Goal: Task Accomplishment & Management: Complete application form

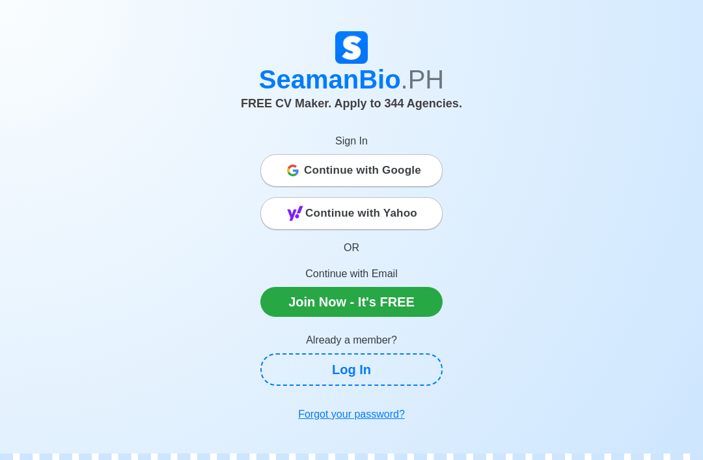
click at [337, 374] on link "Log In" at bounding box center [351, 369] width 182 height 33
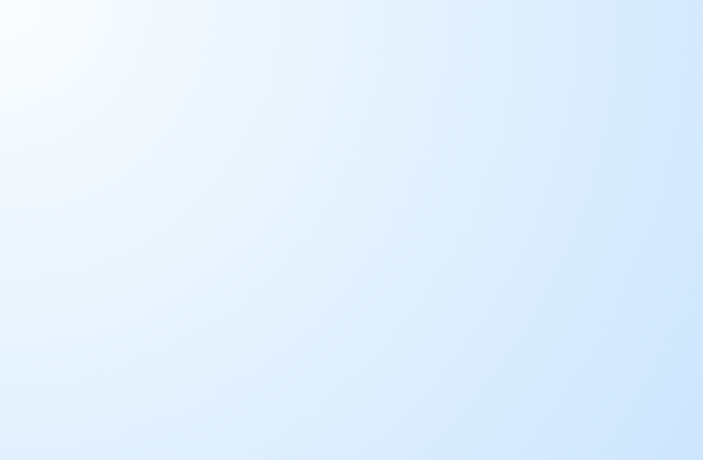
click at [578, 456] on body at bounding box center [351, 230] width 703 height 460
click at [591, 456] on body at bounding box center [351, 230] width 703 height 460
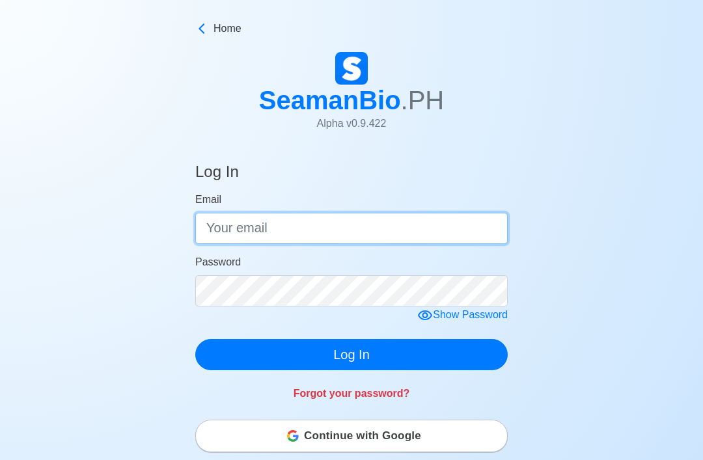
click at [482, 238] on input "Email" at bounding box center [351, 228] width 312 height 31
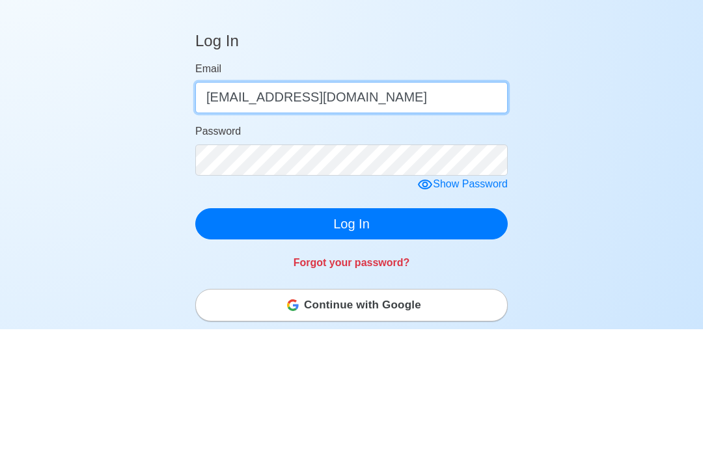
type input "[EMAIL_ADDRESS][DOMAIN_NAME]"
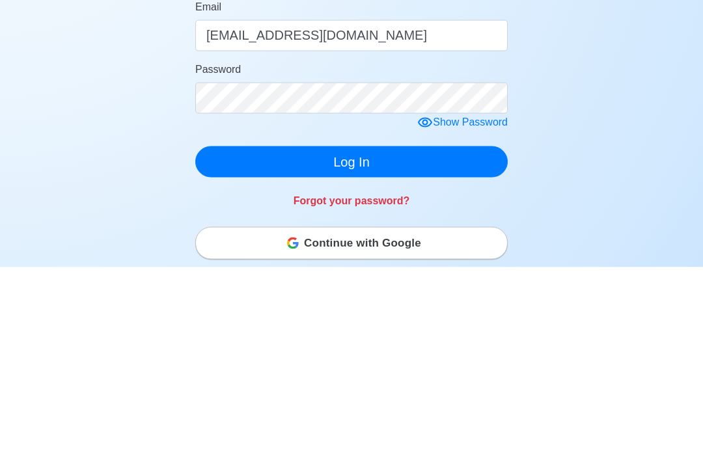
click at [392, 339] on button "Log In" at bounding box center [351, 354] width 312 height 31
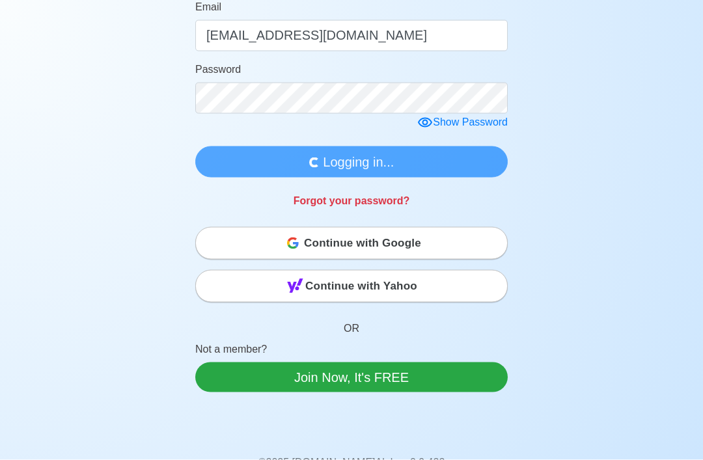
scroll to position [193, 0]
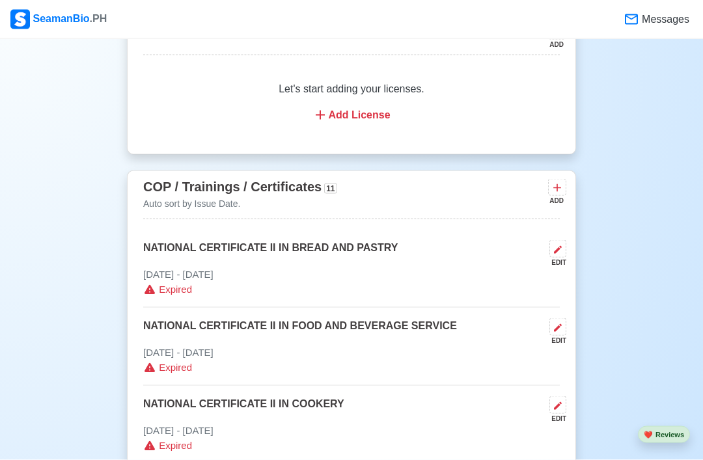
scroll to position [1400, 0]
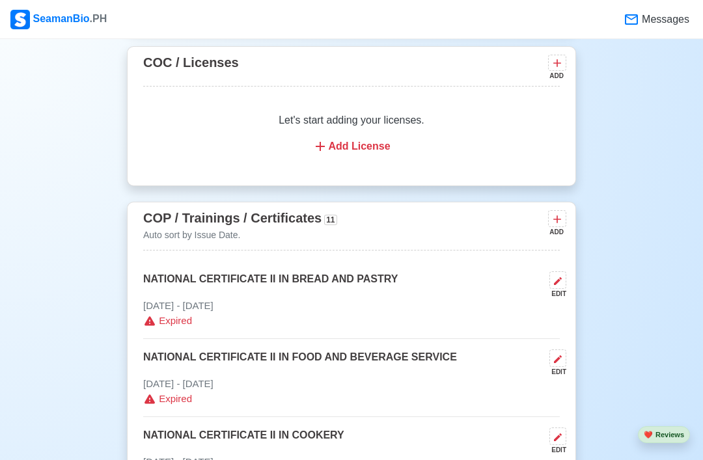
click at [640, 15] on span "Messages" at bounding box center [664, 20] width 50 height 16
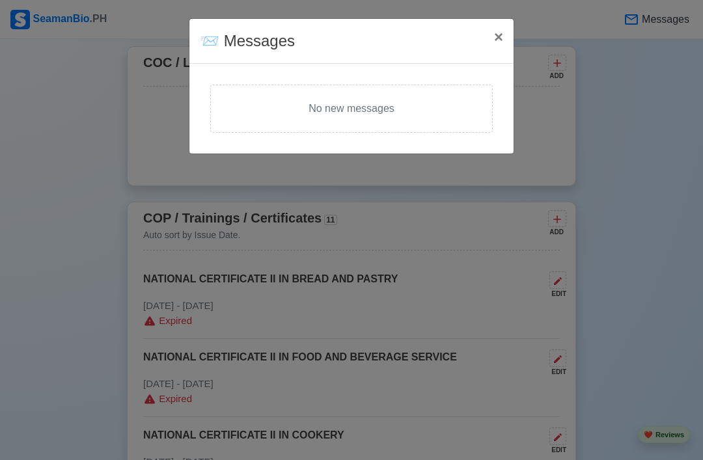
click at [494, 38] on span "×" at bounding box center [498, 37] width 9 height 18
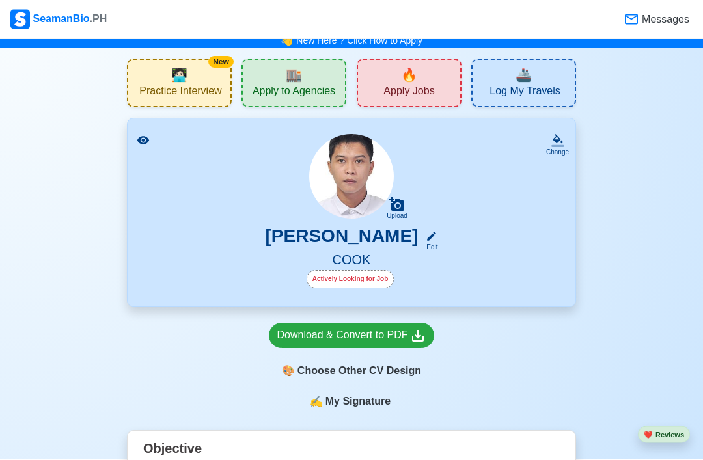
scroll to position [0, 0]
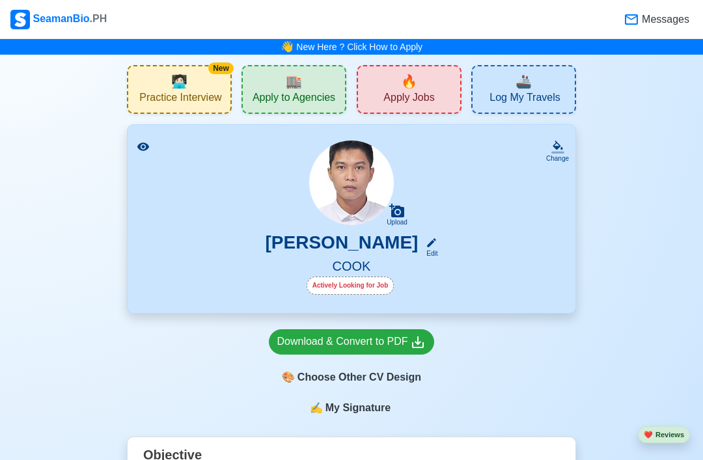
click at [412, 96] on span "Apply Jobs" at bounding box center [408, 99] width 51 height 16
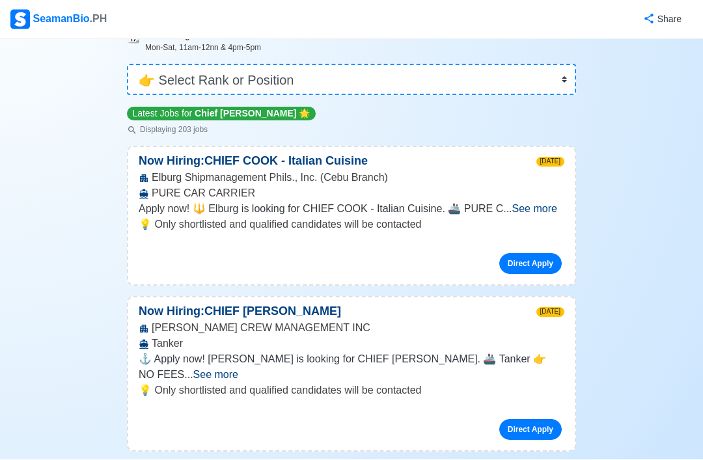
scroll to position [95, 0]
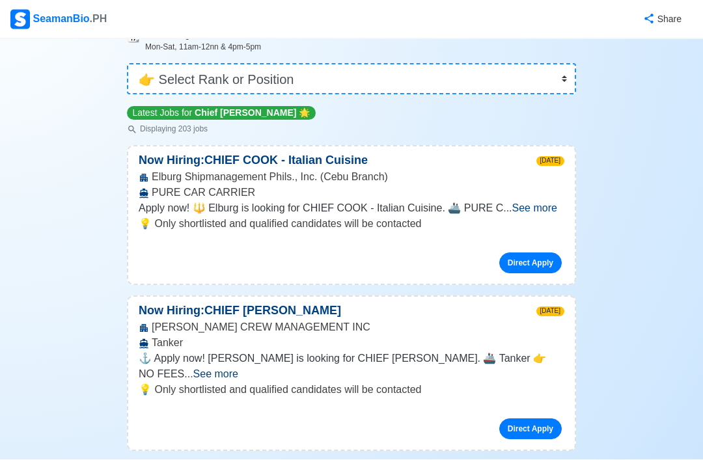
click at [539, 206] on span "See more" at bounding box center [534, 208] width 45 height 11
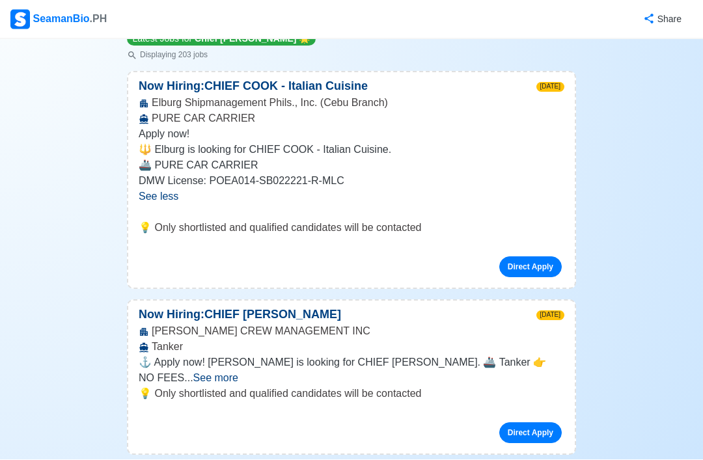
scroll to position [170, 0]
click at [528, 258] on link "Direct Apply" at bounding box center [530, 266] width 62 height 21
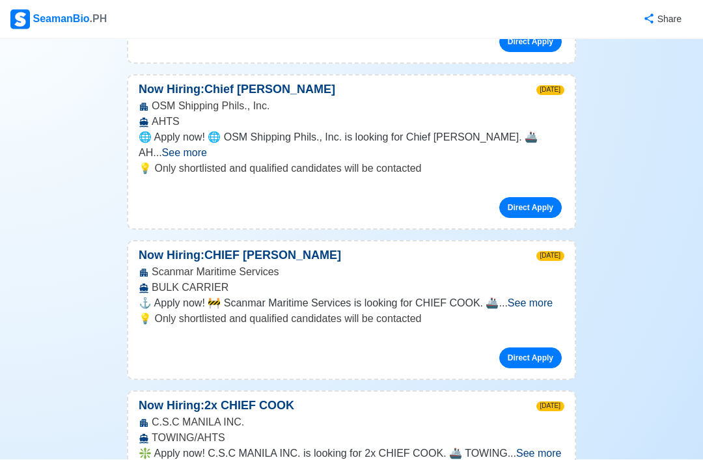
scroll to position [1527, 0]
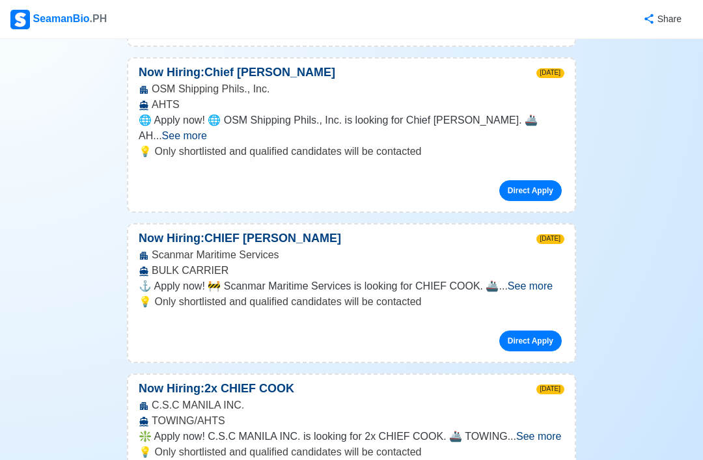
click at [554, 294] on p "💡 Only shortlisted and qualified candidates will be contacted" at bounding box center [352, 302] width 426 height 16
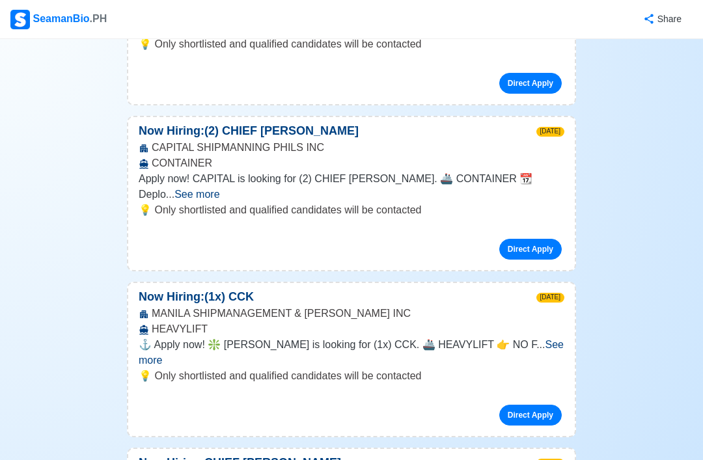
scroll to position [1938, 0]
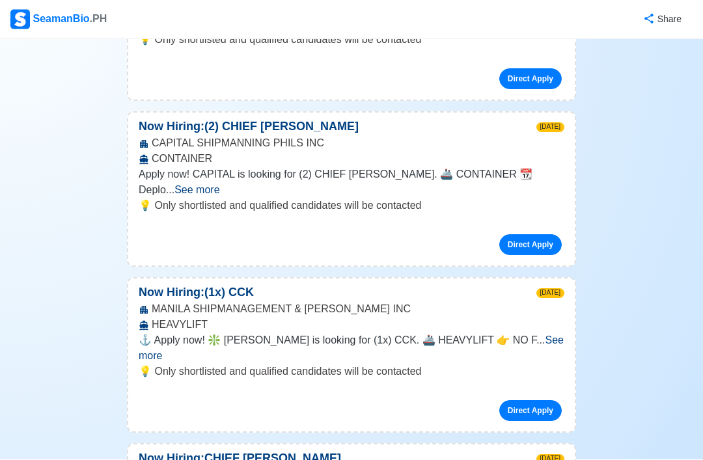
click at [483, 364] on div "💡 Only shortlisted and qualified candidates will be contacted Direct Apply" at bounding box center [351, 398] width 446 height 68
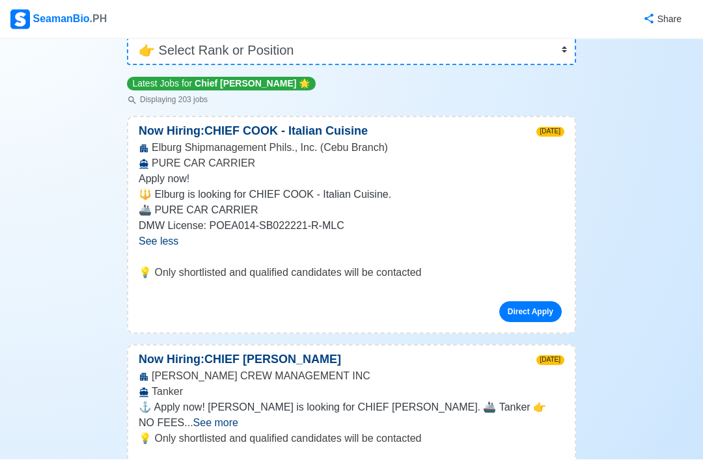
scroll to position [0, 0]
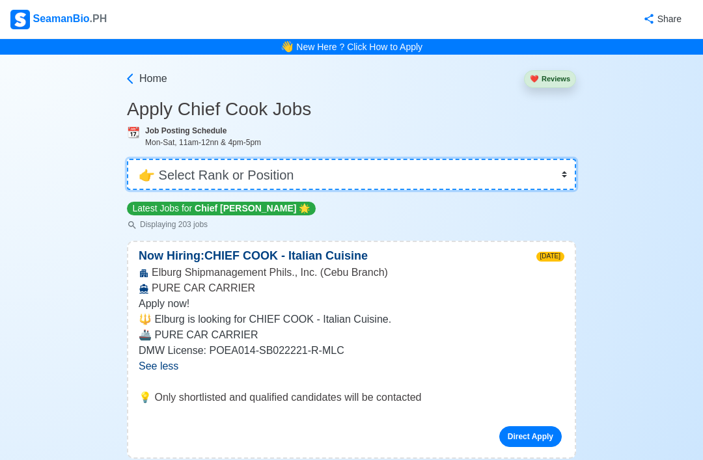
click at [384, 170] on select "👉 Select Rank or Position Master Chief Officer 2nd Officer 3rd Officer Junior O…" at bounding box center [351, 174] width 449 height 31
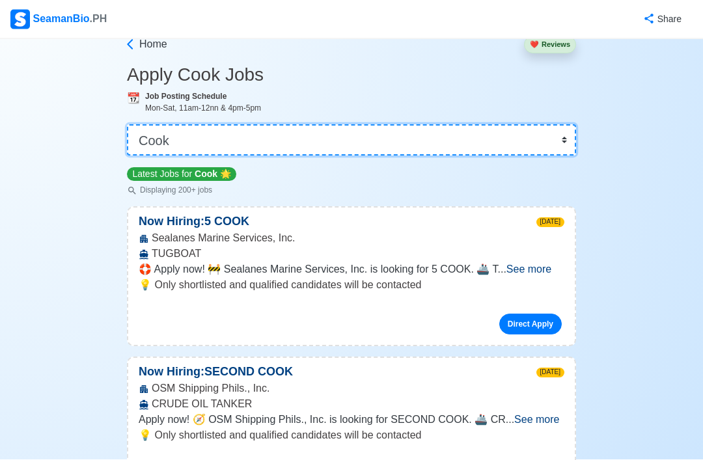
scroll to position [34, 0]
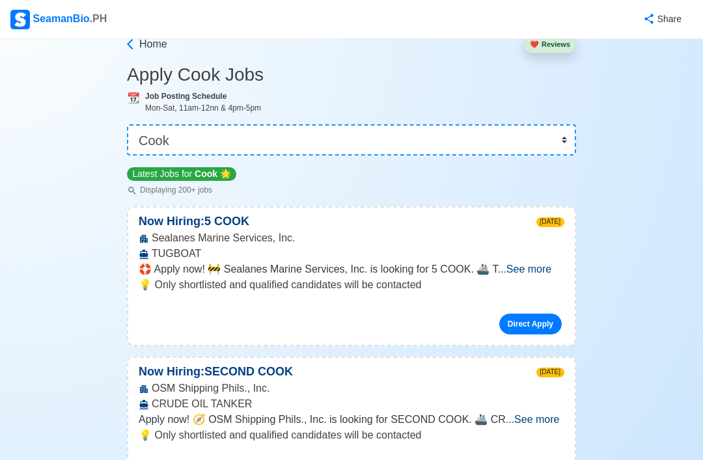
click at [543, 273] on span "See more" at bounding box center [528, 269] width 45 height 11
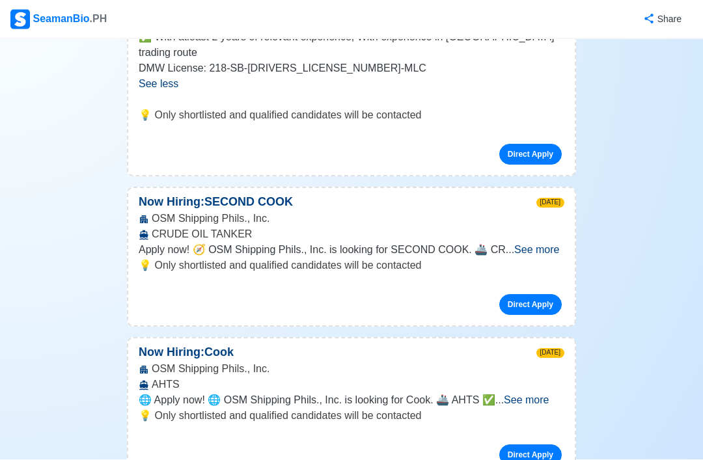
scroll to position [319, 0]
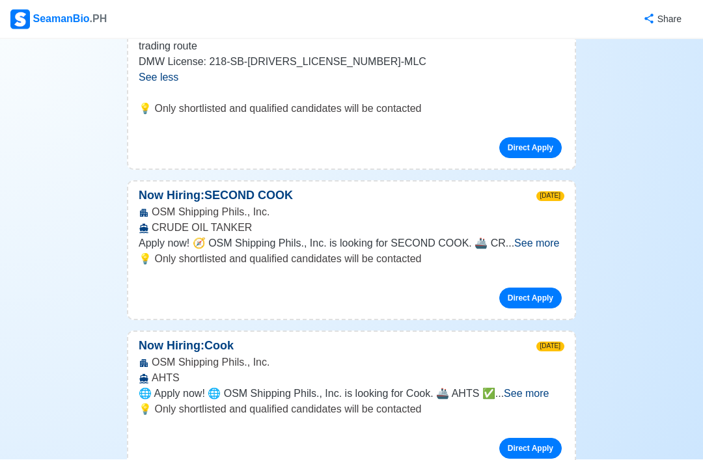
click at [538, 238] on span "See more" at bounding box center [536, 243] width 45 height 11
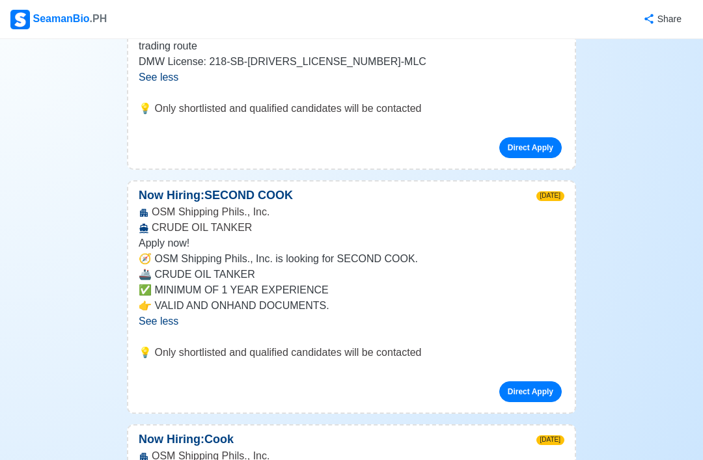
click at [530, 381] on link "Direct Apply" at bounding box center [530, 391] width 62 height 21
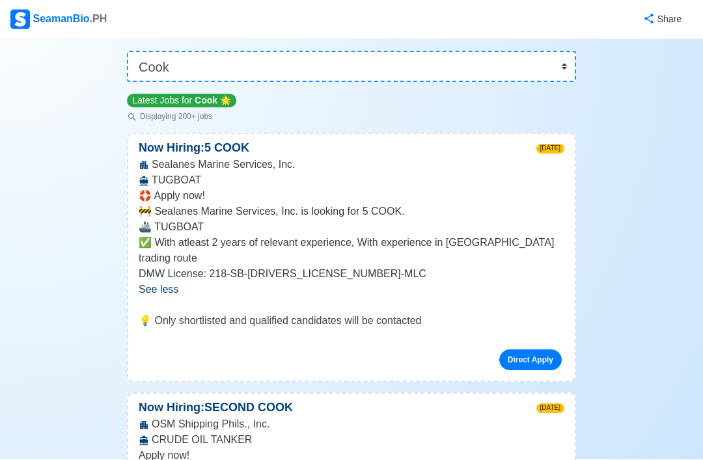
scroll to position [0, 0]
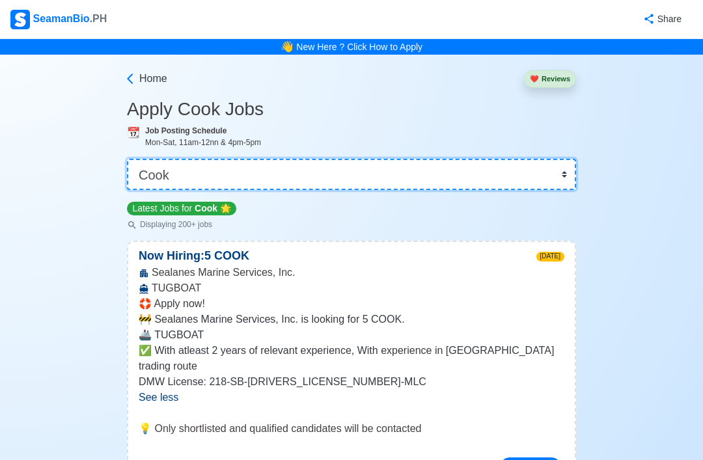
click at [161, 179] on select "👉 Select Rank or Position Master Chief Officer 2nd Officer 3rd Officer Junior O…" at bounding box center [351, 174] width 449 height 31
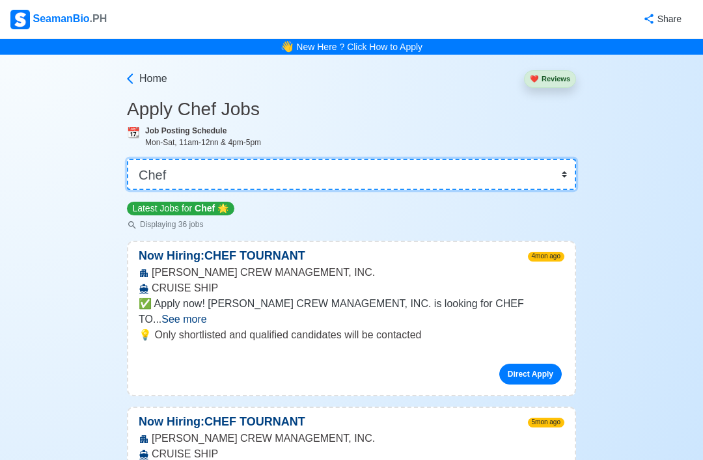
click at [556, 172] on select "👉 Select Rank or Position Master Chief Officer 2nd Officer 3rd Officer Junior O…" at bounding box center [351, 174] width 449 height 31
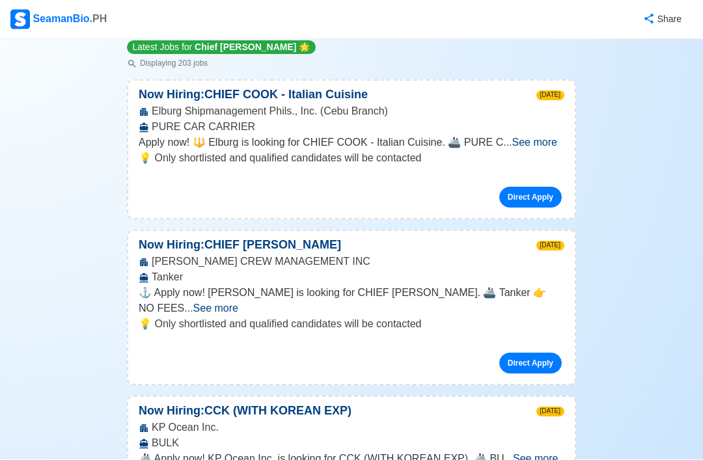
scroll to position [161, 0]
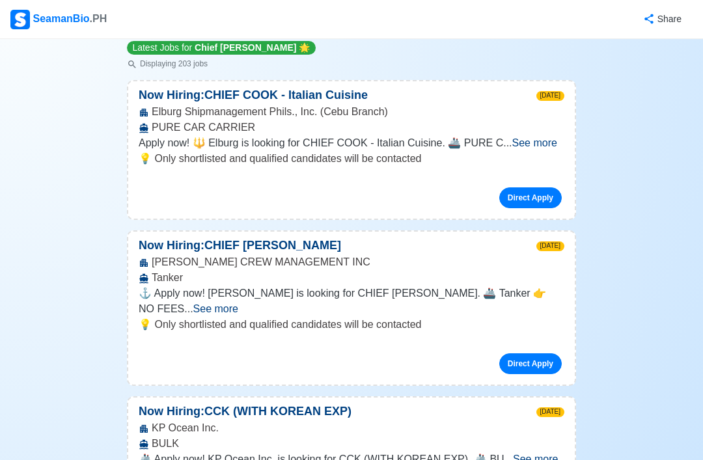
click at [521, 143] on span "See more" at bounding box center [534, 142] width 45 height 11
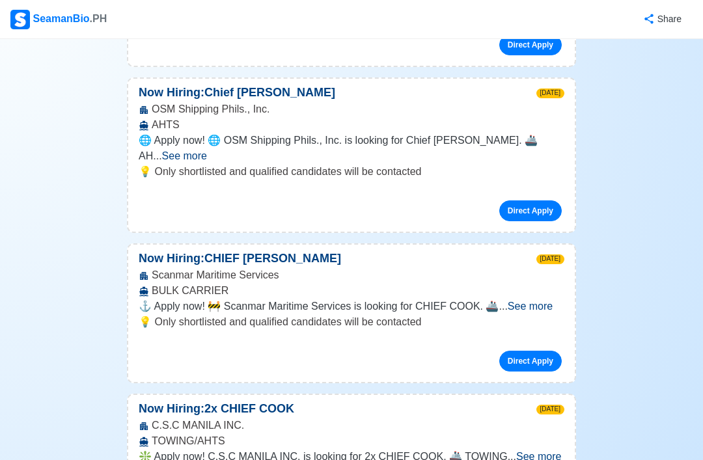
scroll to position [1506, 0]
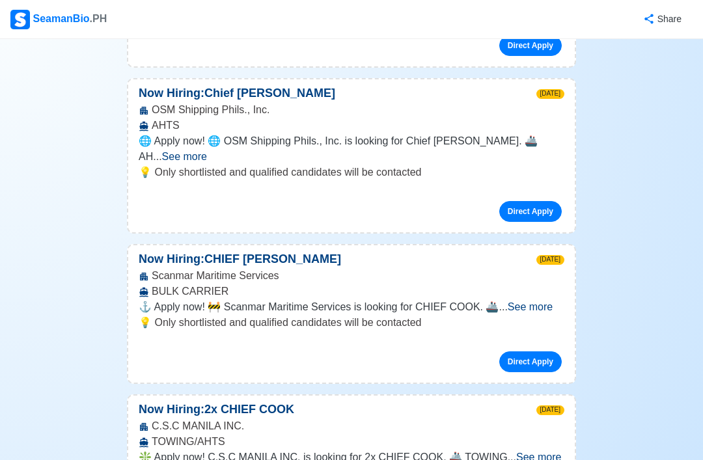
click at [536, 301] on span "See more" at bounding box center [530, 306] width 45 height 11
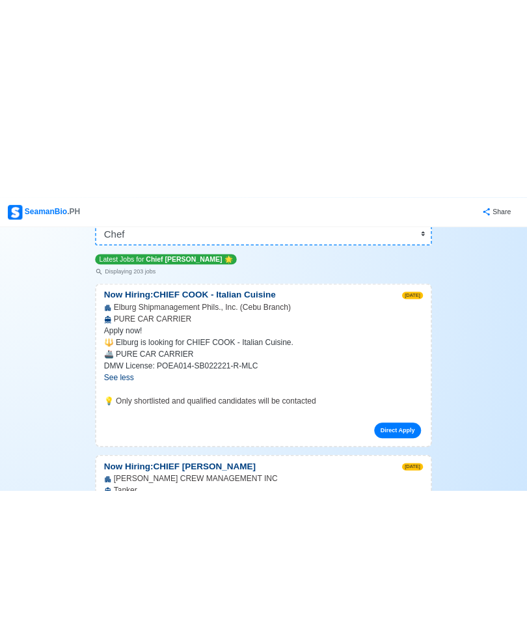
scroll to position [0, 0]
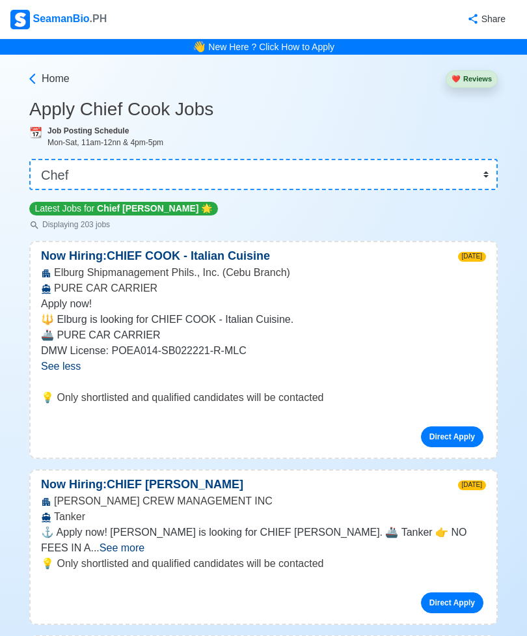
click at [316, 131] on div "Job Posting Schedule Mon-Sat, 11am-12nn & 4pm-5pm" at bounding box center [273, 136] width 450 height 23
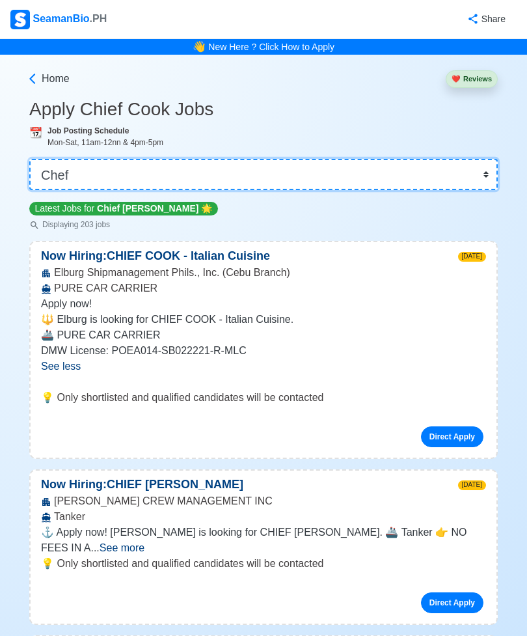
click at [350, 173] on select "👉 Select Rank or Position Master Chief Officer 2nd Officer 3rd Officer Junior O…" at bounding box center [263, 174] width 469 height 31
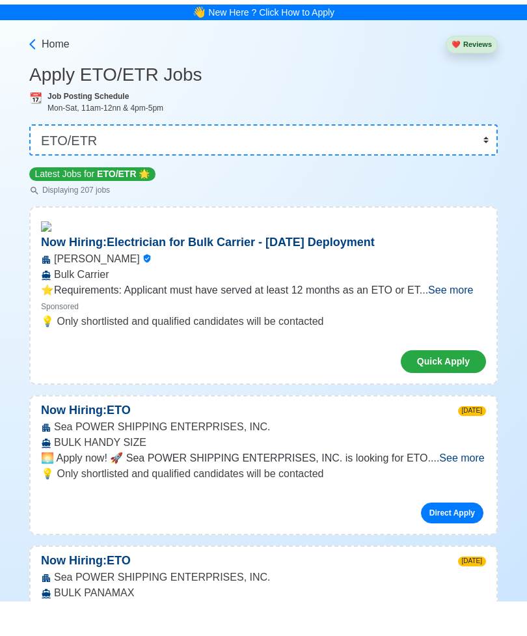
scroll to position [48, 0]
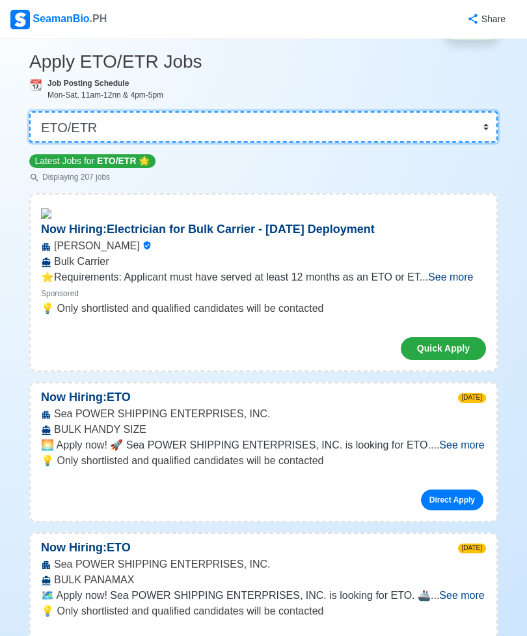
click at [204, 125] on select "👉 Select Rank or Position Master Chief Officer 2nd Officer 3rd Officer Junior O…" at bounding box center [263, 126] width 469 height 31
select select "Cook"
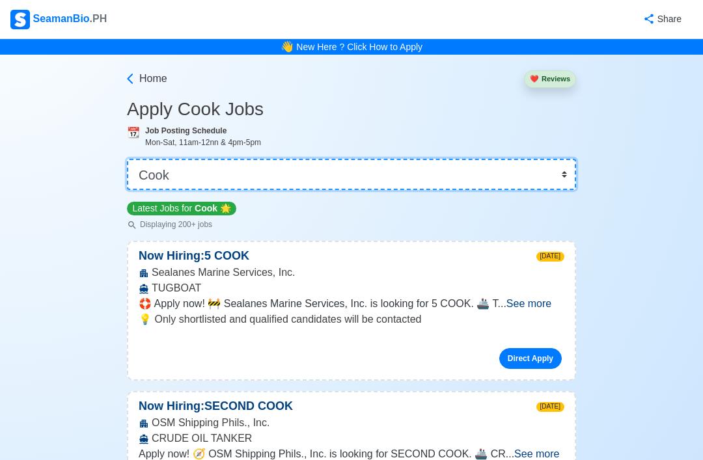
click at [529, 178] on select "👉 Select Rank or Position Master Chief Officer 2nd Officer 3rd Officer Junior O…" at bounding box center [351, 174] width 449 height 31
